Goal: Complete application form

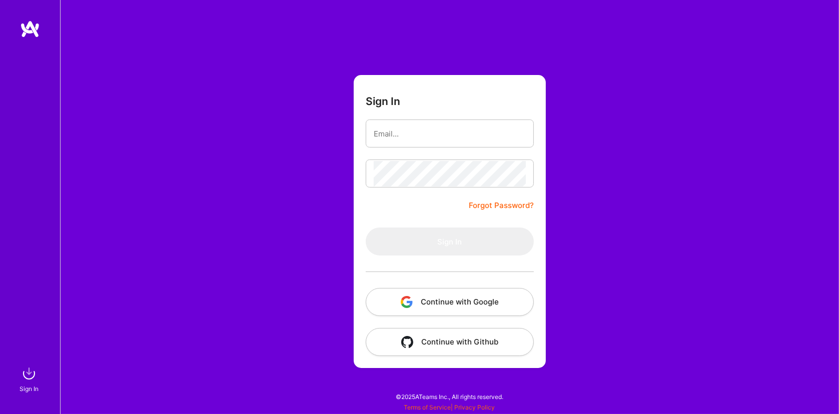
click at [440, 299] on button "Continue with Google" at bounding box center [450, 302] width 168 height 28
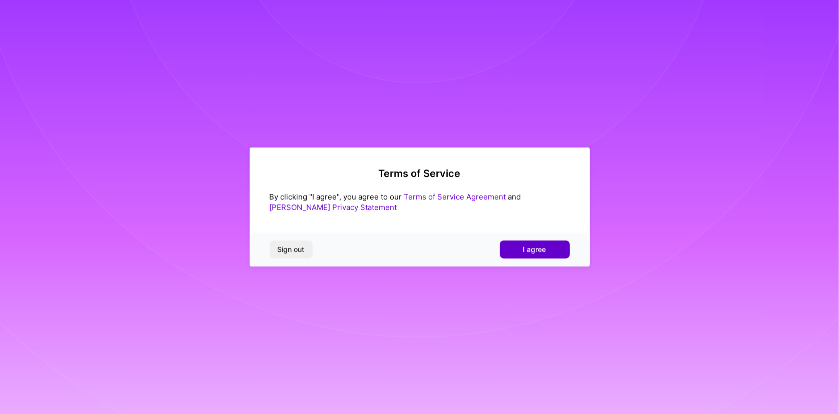
click at [512, 251] on button "I agree" at bounding box center [535, 250] width 70 height 18
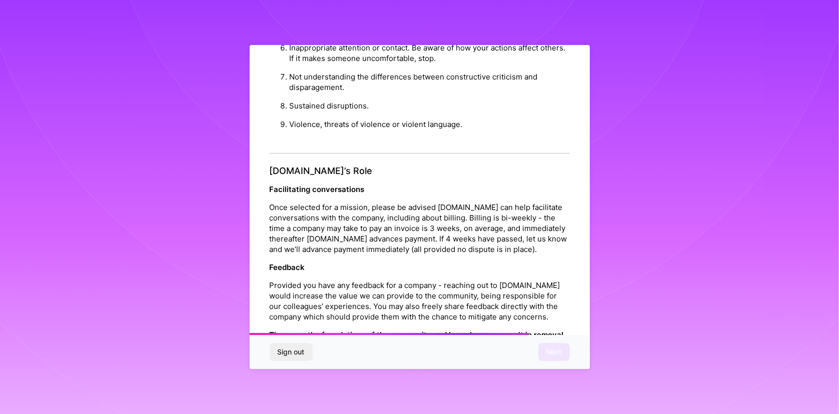
scroll to position [1093, 0]
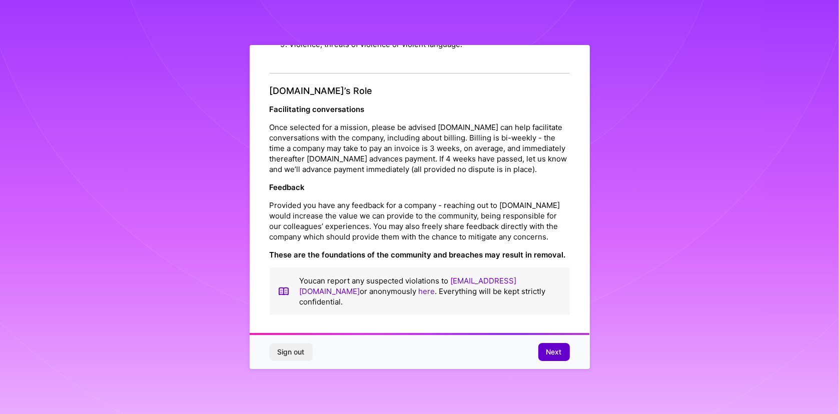
click at [559, 353] on span "Next" at bounding box center [554, 352] width 16 height 10
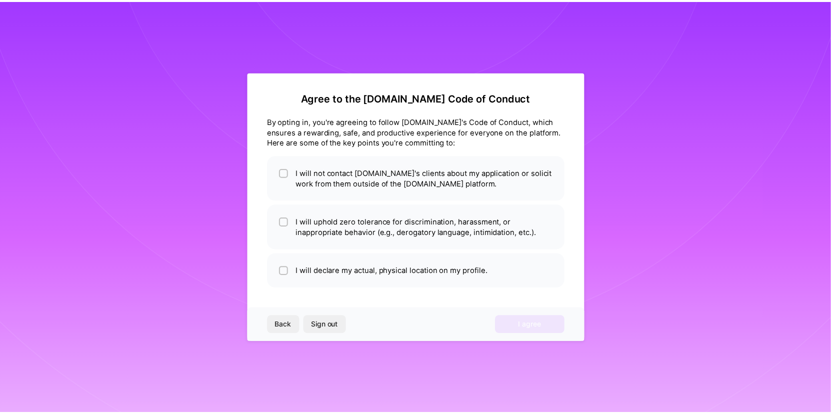
scroll to position [0, 0]
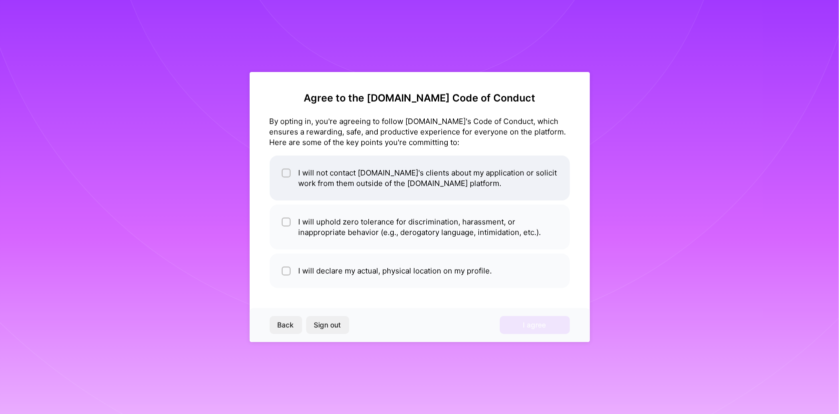
click at [338, 174] on li "I will not contact [DOMAIN_NAME]'s clients about my application or solicit work…" at bounding box center [420, 178] width 300 height 45
checkbox input "true"
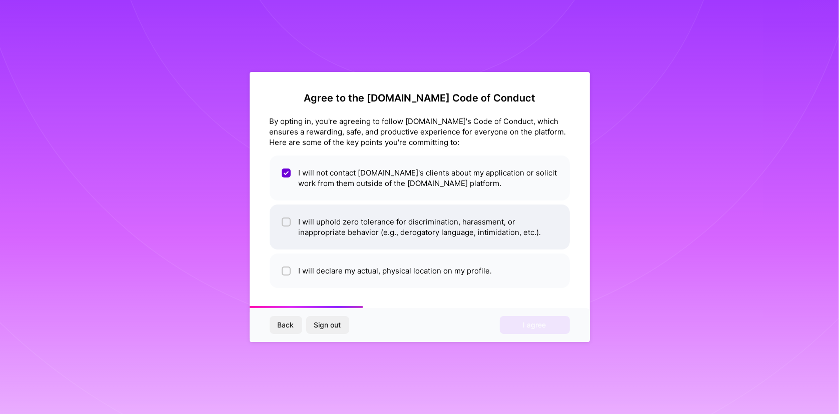
click at [346, 235] on li "I will uphold zero tolerance for discrimination, harassment, or inappropriate b…" at bounding box center [420, 227] width 300 height 45
checkbox input "true"
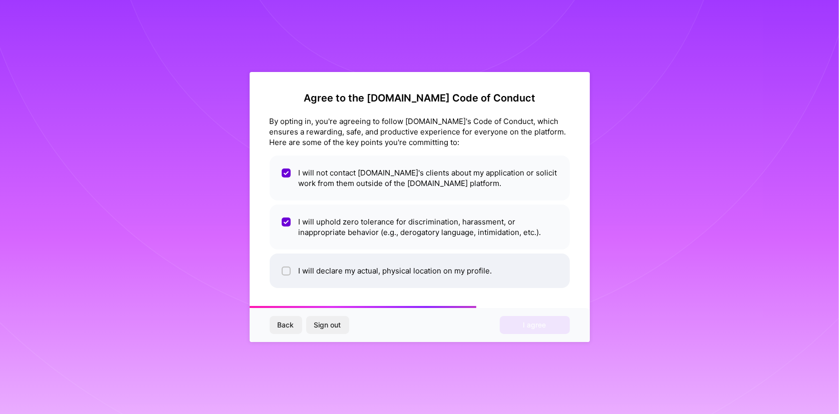
click at [349, 268] on li "I will declare my actual, physical location on my profile." at bounding box center [420, 271] width 300 height 35
checkbox input "true"
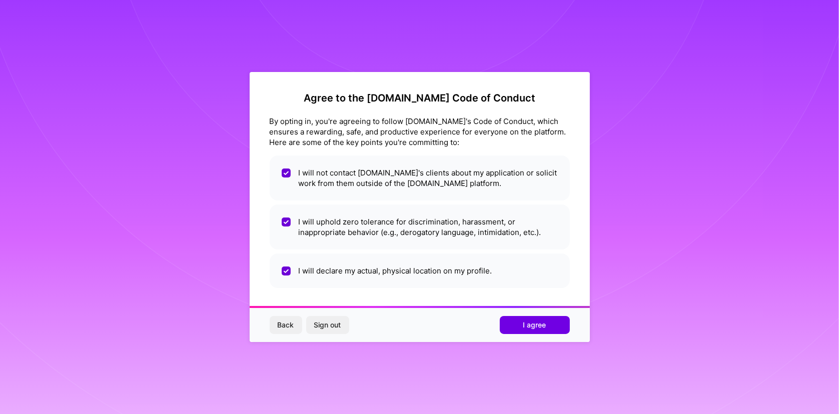
click at [544, 330] on span "I agree" at bounding box center [534, 325] width 23 height 10
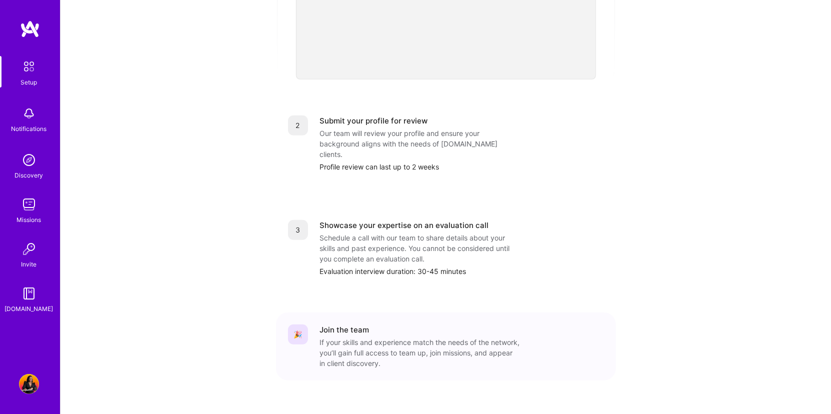
scroll to position [346, 0]
click at [381, 324] on div "Join the team" at bounding box center [462, 329] width 284 height 11
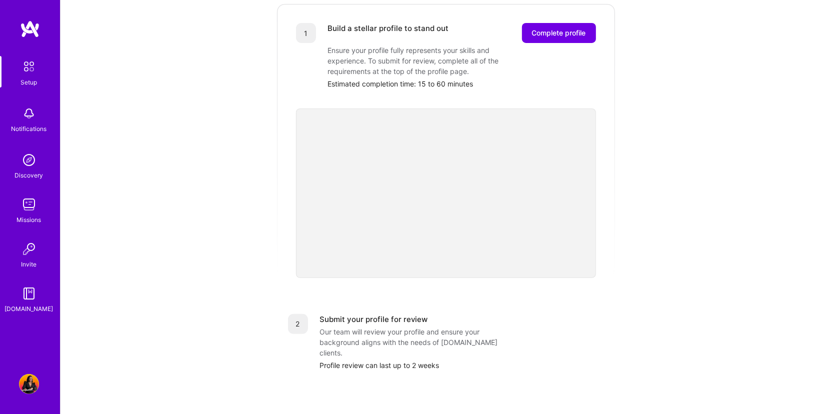
scroll to position [146, 0]
